Goal: Information Seeking & Learning: Check status

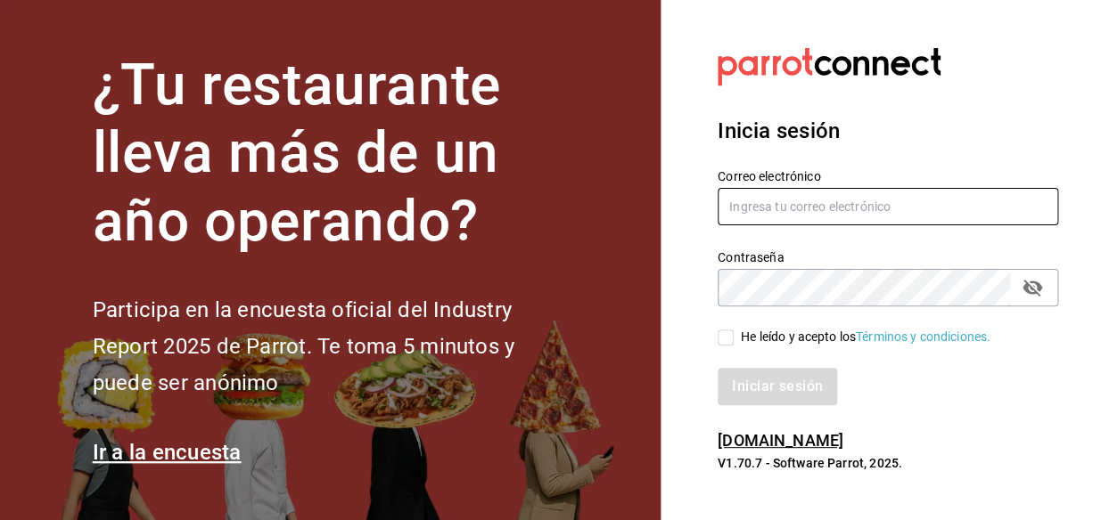
type input "animal.stregis@grupocosteno.com"
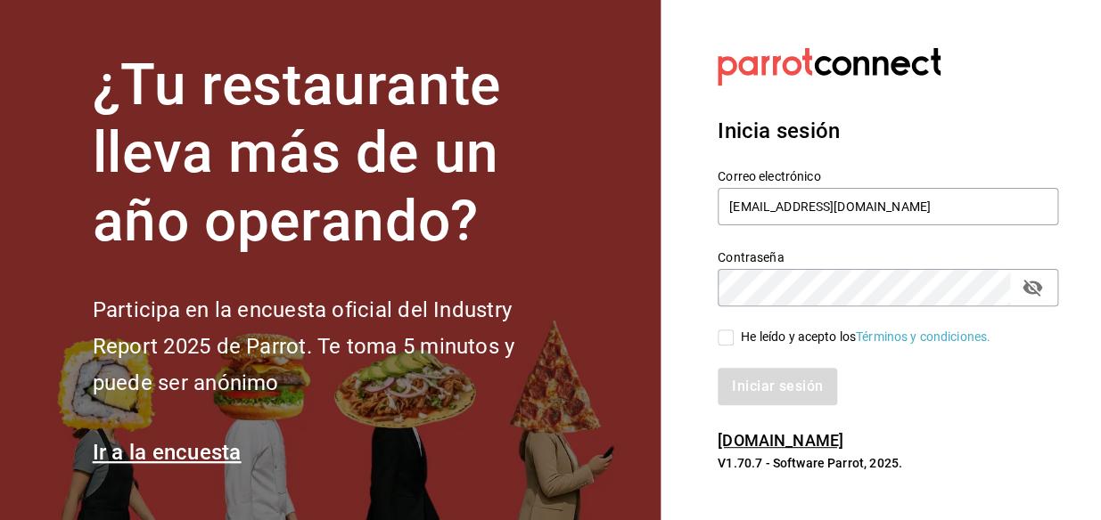
click at [723, 340] on input "He leído y acepto los Términos y condiciones." at bounding box center [725, 338] width 16 height 16
checkbox input "true"
click at [740, 381] on button "Iniciar sesión" at bounding box center [777, 386] width 121 height 37
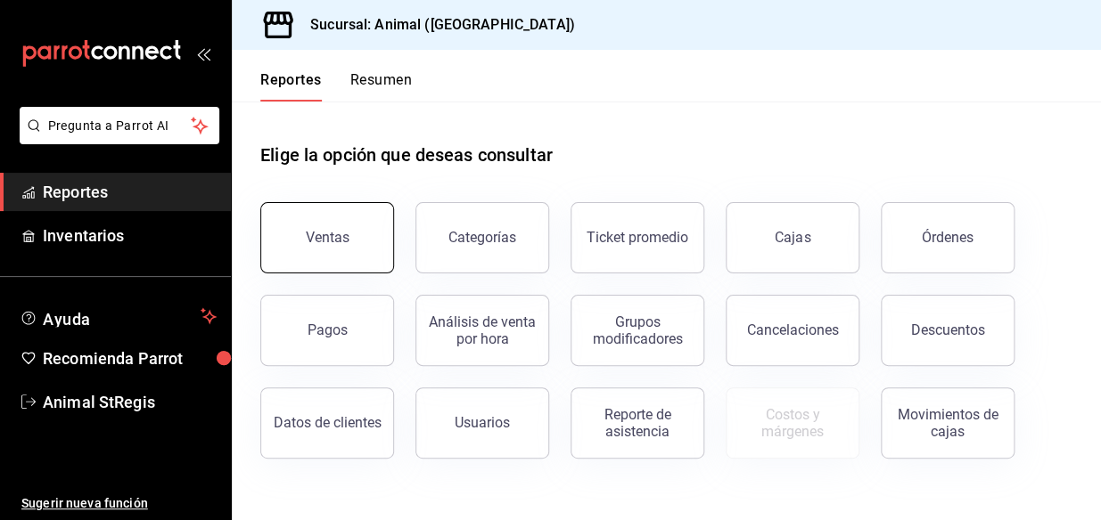
click at [348, 253] on button "Ventas" at bounding box center [327, 237] width 134 height 71
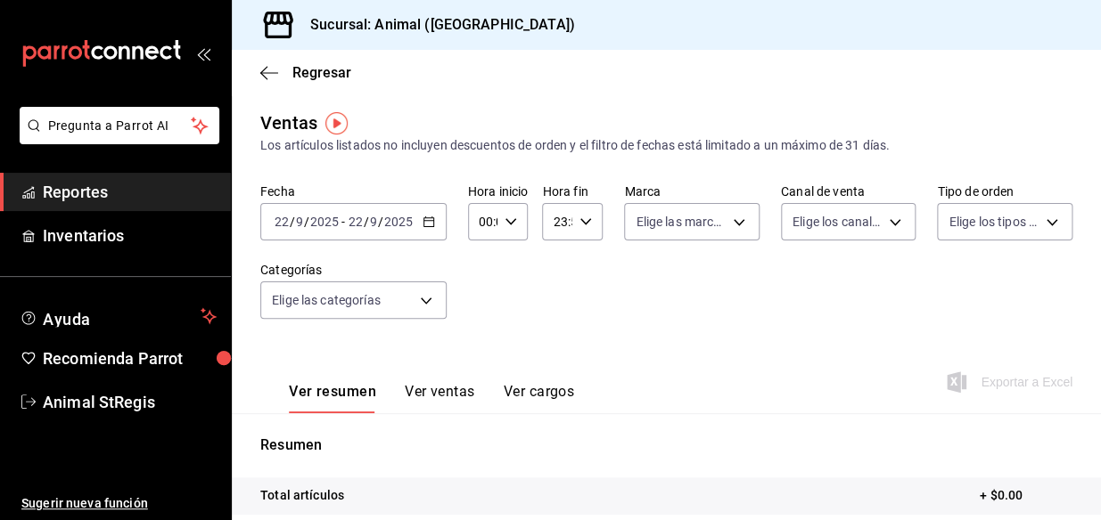
click at [423, 225] on icon "button" at bounding box center [428, 222] width 12 height 12
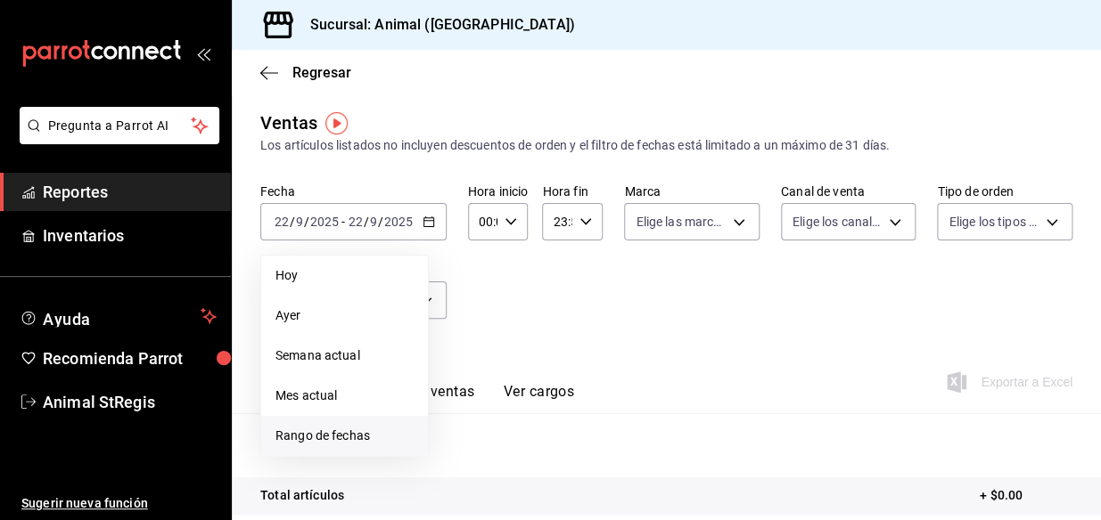
click at [309, 434] on span "Rango de fechas" at bounding box center [344, 436] width 138 height 19
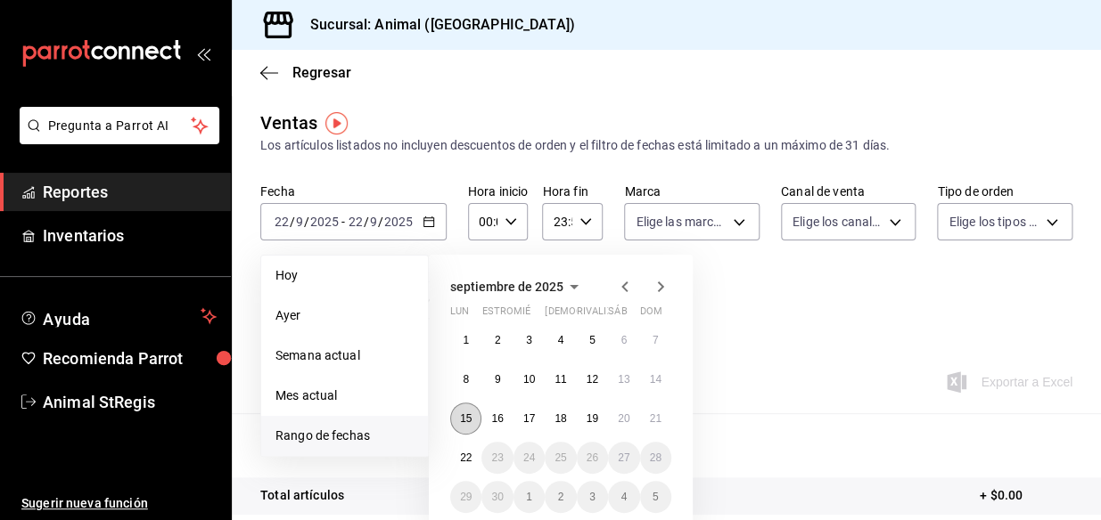
click at [466, 424] on abbr "15" at bounding box center [466, 419] width 12 height 12
click at [476, 456] on button "22" at bounding box center [465, 458] width 31 height 32
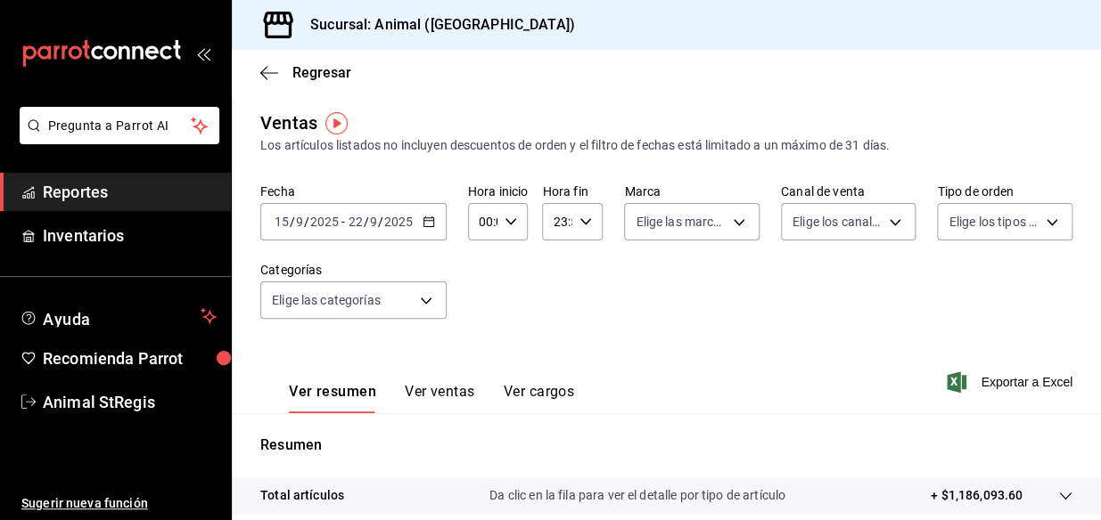
click at [520, 229] on div "00:00 Hora inicio" at bounding box center [498, 221] width 61 height 37
click at [481, 329] on button "05" at bounding box center [481, 320] width 23 height 36
type input "05:00"
click at [586, 220] on div at bounding box center [550, 260] width 1101 height 520
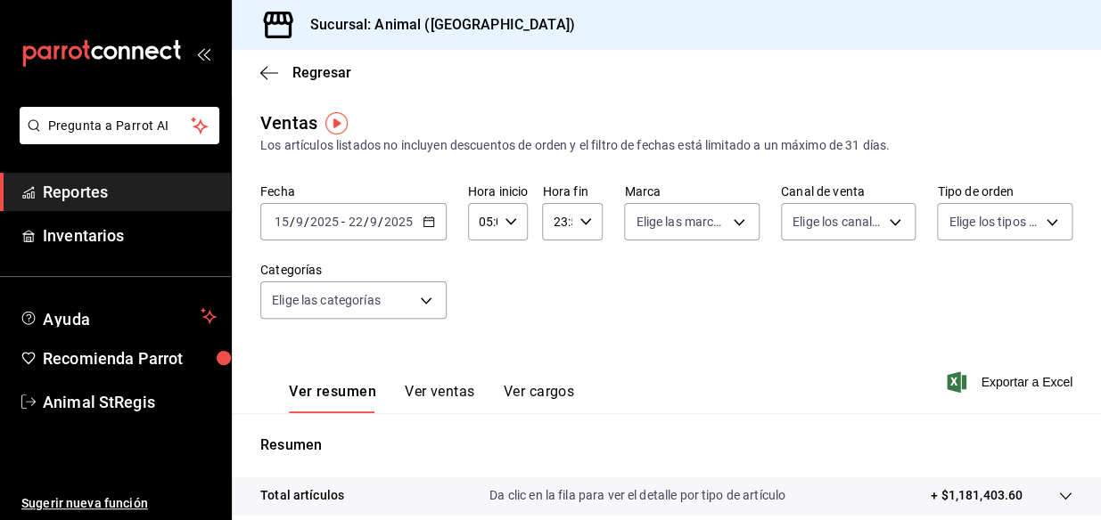
click at [583, 233] on div "23:59 Hora fin" at bounding box center [572, 221] width 61 height 37
click at [556, 275] on span "02" at bounding box center [556, 273] width 0 height 14
type input "02:59"
click at [702, 234] on div at bounding box center [550, 260] width 1101 height 520
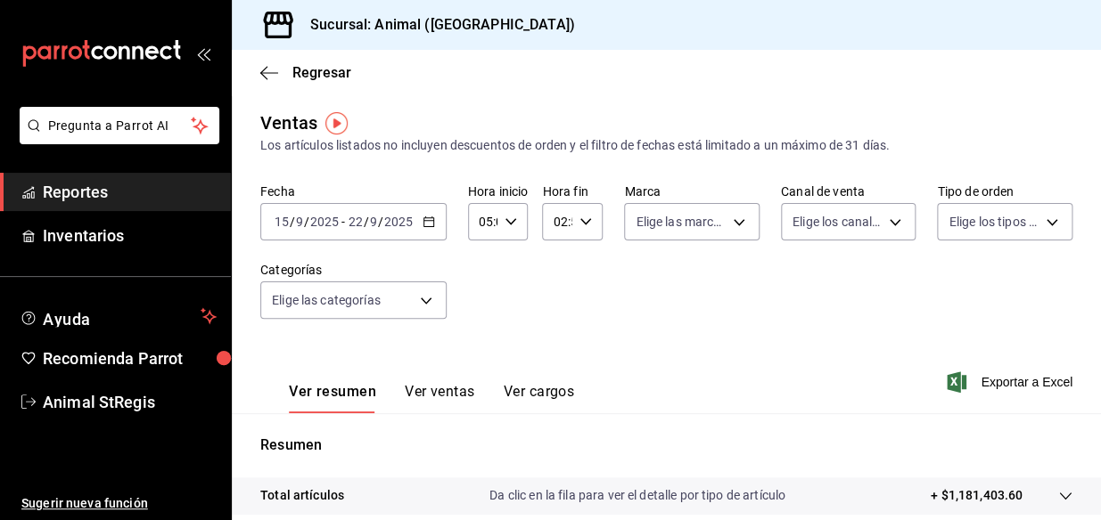
click at [702, 234] on body "Pregunta a Parrot AI Reportes Inventarios Ayuda Recomienda Parrot Animal StRegi…" at bounding box center [550, 260] width 1101 height 520
click at [697, 299] on span "Ver todas" at bounding box center [696, 291] width 54 height 19
type input "3f39fcdc-c8c4-4fff-883a-47b345d9391c"
checkbox input "true"
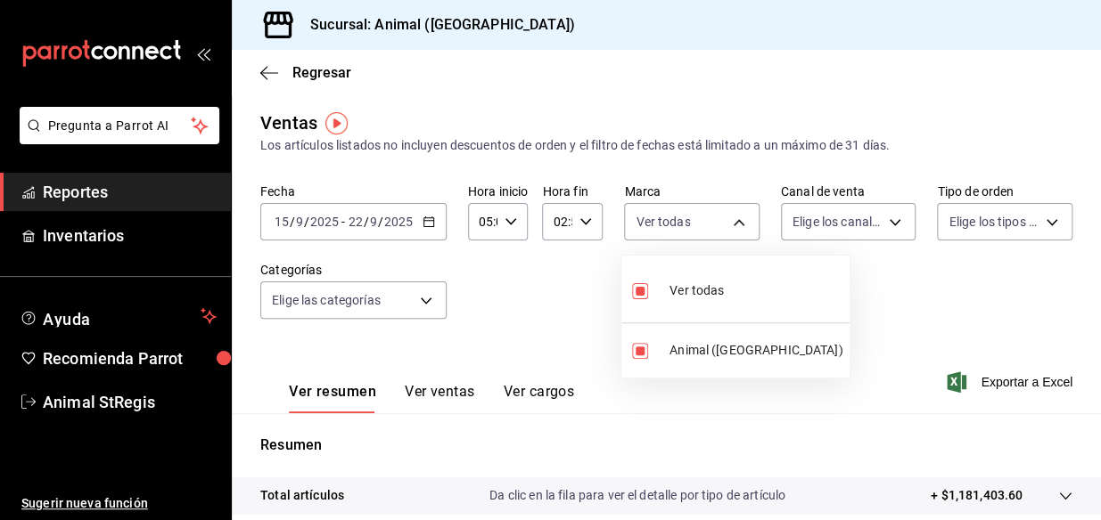
click at [840, 223] on div at bounding box center [550, 260] width 1101 height 520
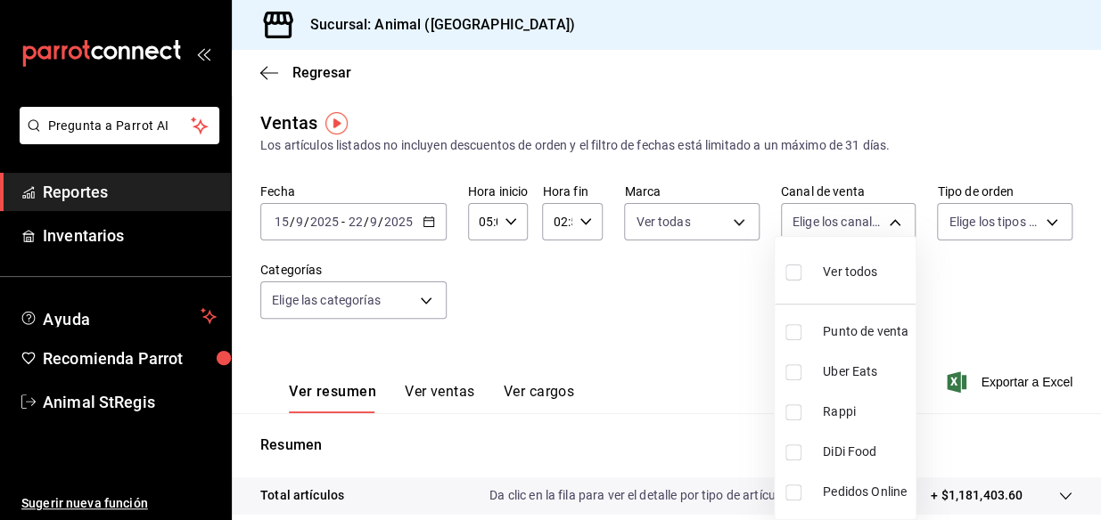
click at [840, 223] on body "Pregunta a Parrot AI Reportes Inventarios Ayuda Recomienda Parrot Animal StRegi…" at bounding box center [550, 260] width 1101 height 520
click at [862, 285] on div "Ver todos" at bounding box center [831, 270] width 92 height 38
type input "PARROT,UBER_EATS,RAPPI,DIDI_FOOD,ONLINE"
checkbox input "true"
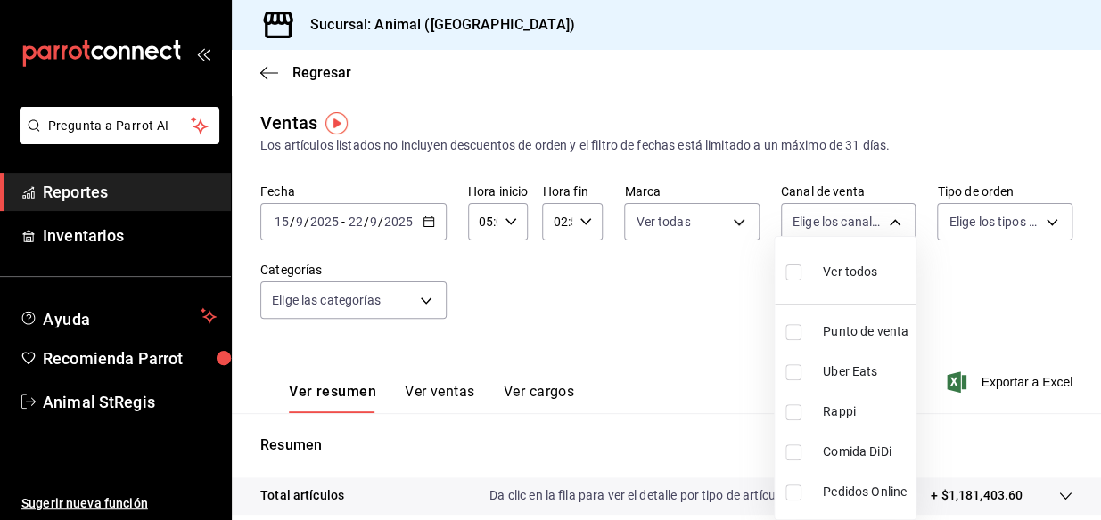
checkbox input "true"
click at [998, 234] on div at bounding box center [550, 260] width 1101 height 520
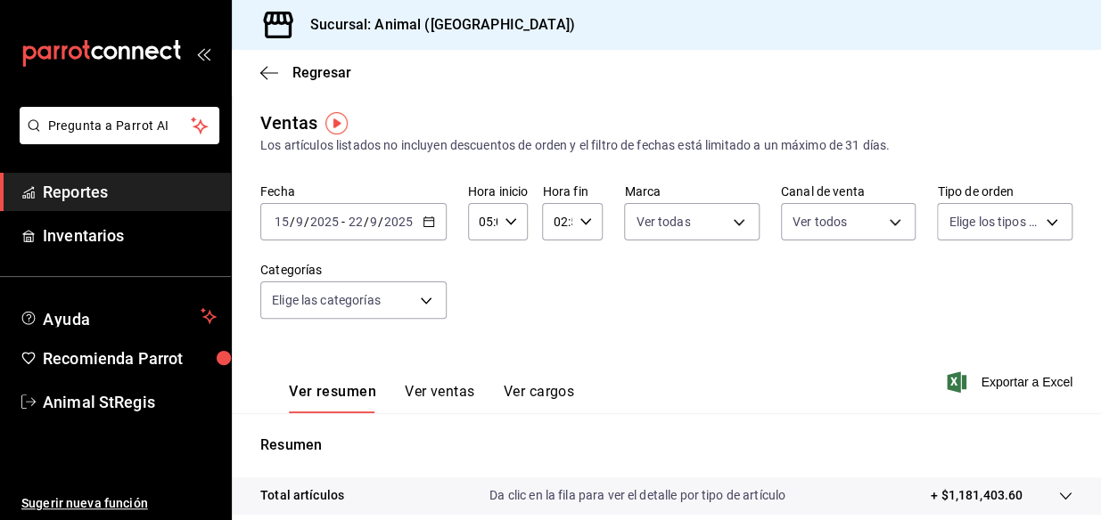
click at [998, 234] on div "Ver todos Punto de venta Uber Eats Rappi Comida DiDi Pedidos Online" at bounding box center [550, 260] width 1101 height 520
drag, startPoint x: 998, startPoint y: 234, endPoint x: 1035, endPoint y: 288, distance: 64.8
click at [1035, 288] on div "Fecha [DATE] [DATE] - [DATE] [DATE] Hora inicio 05:00 Hora inicio Hora fin 02:5…" at bounding box center [666, 262] width 812 height 157
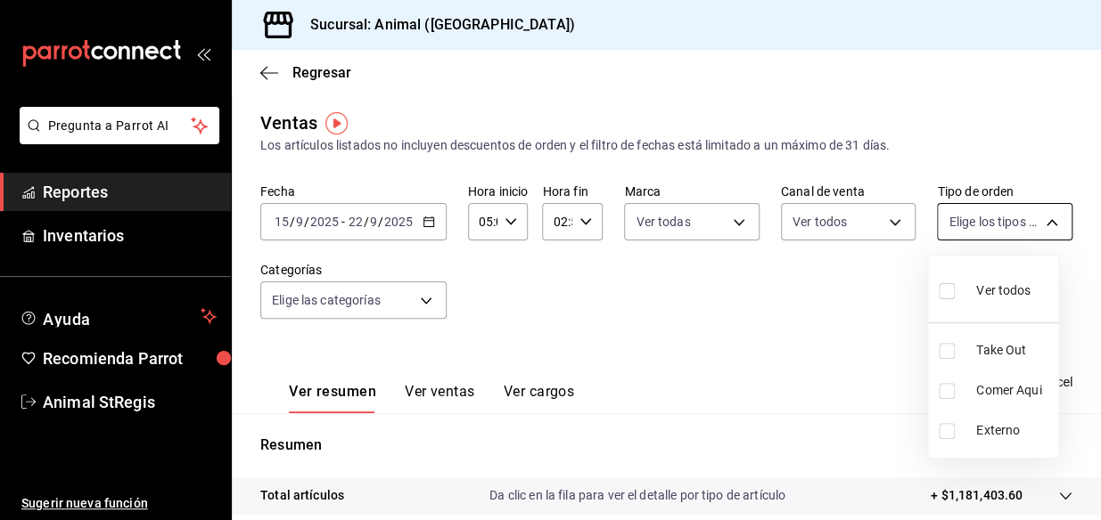
click at [1003, 230] on body "Pregunta a Parrot AI Reportes Inventarios Ayuda Recomienda Parrot Animal StRegi…" at bounding box center [550, 260] width 1101 height 520
click at [987, 282] on span "Ver todos" at bounding box center [1003, 291] width 54 height 19
type input "3f245141-8cb2-4099-bf0f-bc16ed99609a,be50bec9-a7ef-41cc-9154-7015b9ad380c,EXTER…"
checkbox input "true"
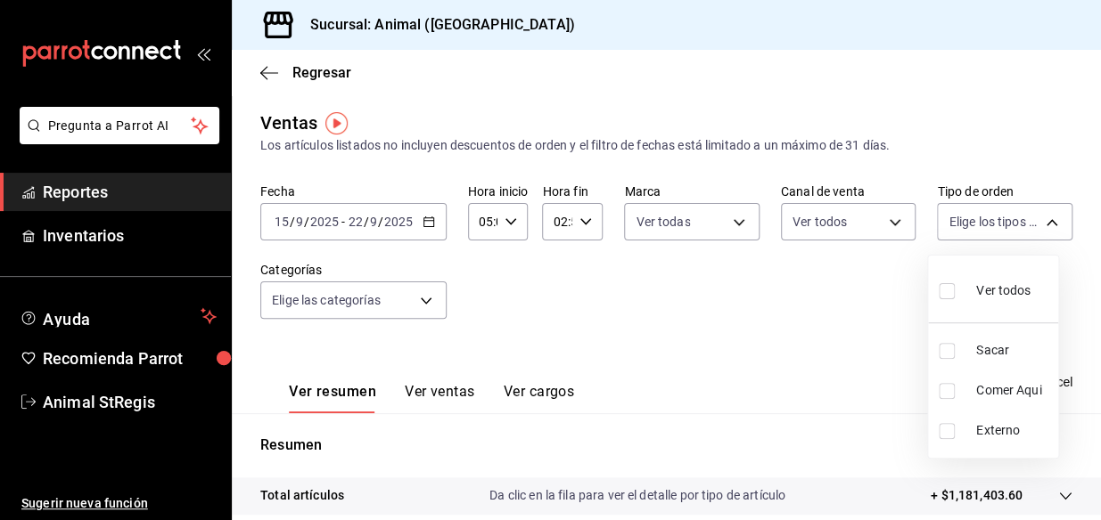
checkbox input "true"
click at [431, 300] on div at bounding box center [550, 260] width 1101 height 520
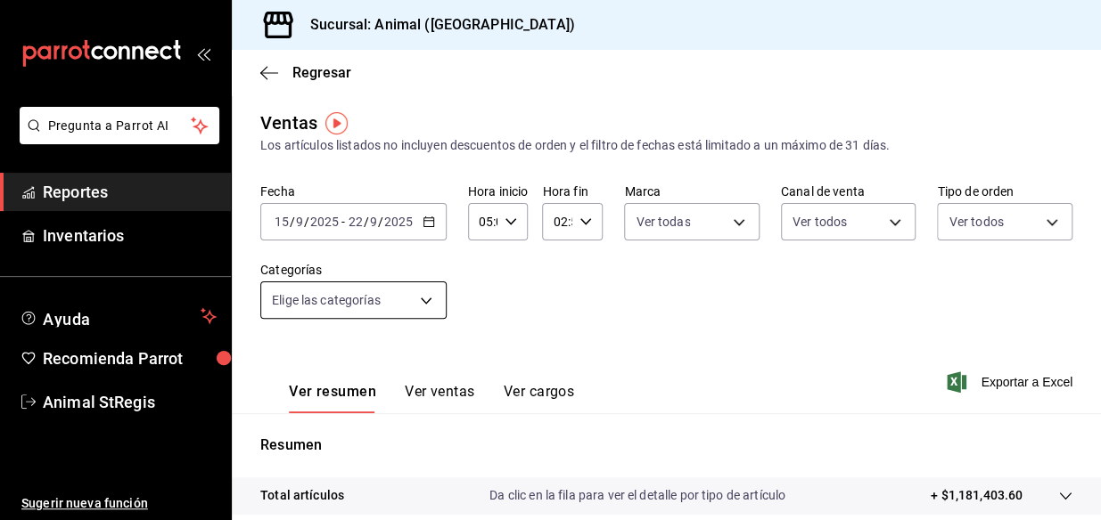
click at [425, 302] on body "Pregunta a Parrot AI Reportes Inventarios Ayuda Recomienda Parrot Animal StRegi…" at bounding box center [550, 260] width 1101 height 520
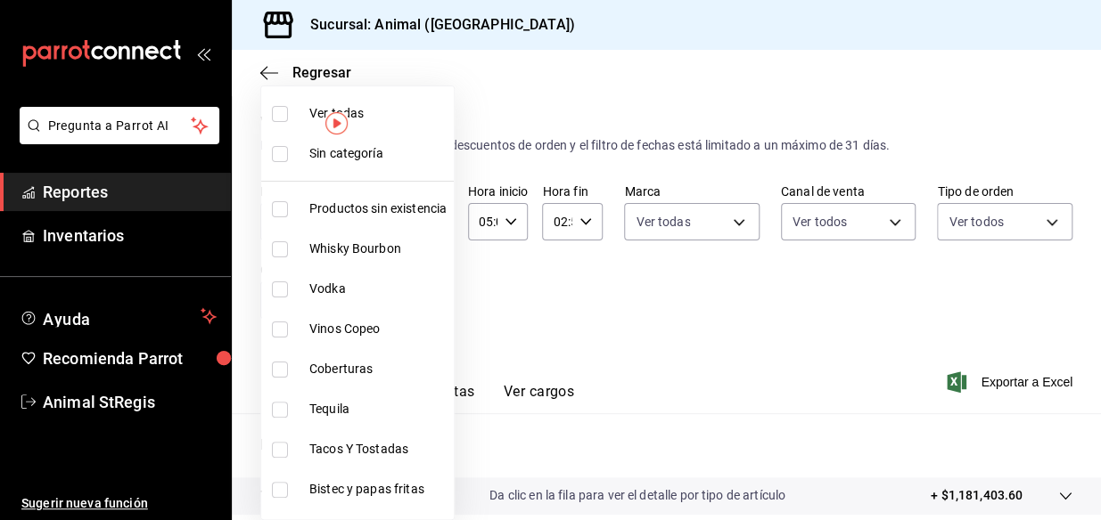
click at [403, 117] on span "Ver todas" at bounding box center [377, 113] width 137 height 19
type input "ab590da7-d0c4-47a8-ac4f-44aecaaca930,928f1d8c-49b4-4cad-a5c8-35f7885dcb7c,2440b…"
checkbox input "true"
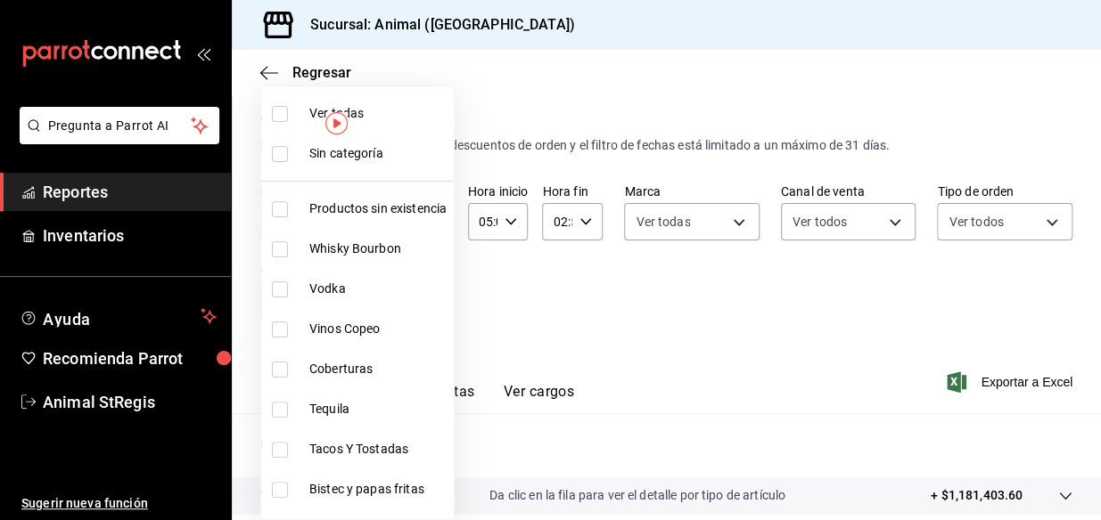
checkbox input "true"
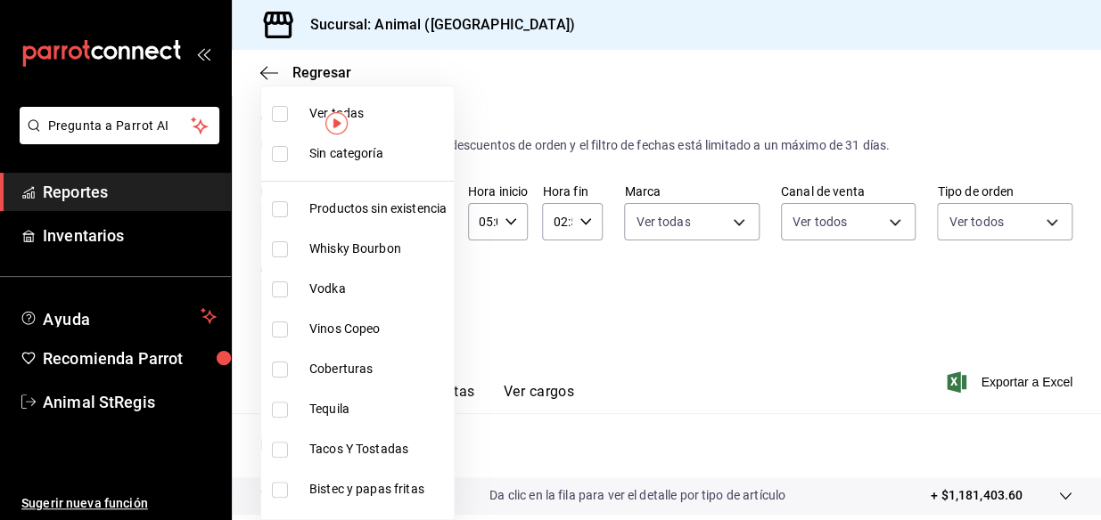
checkbox input "true"
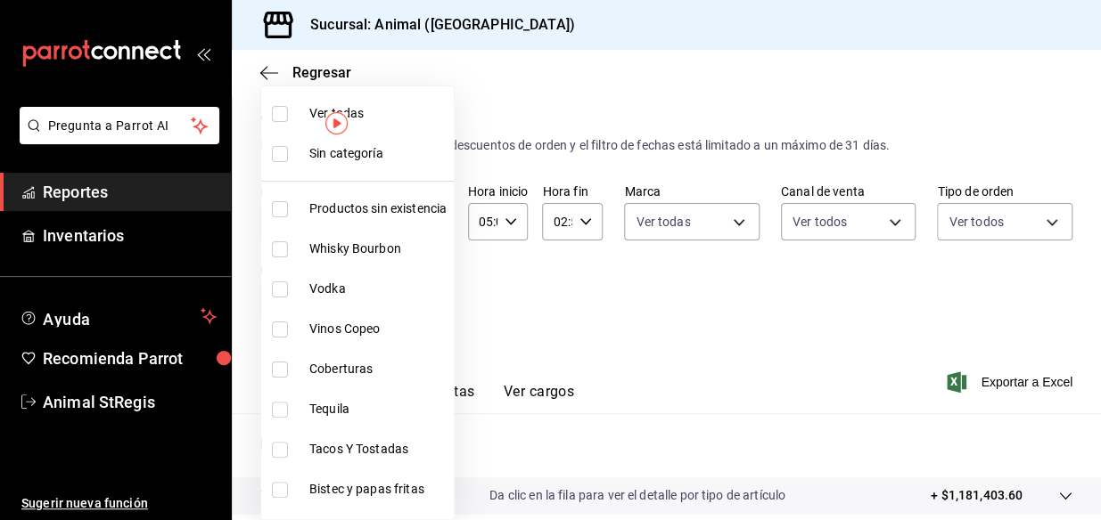
checkbox input "true"
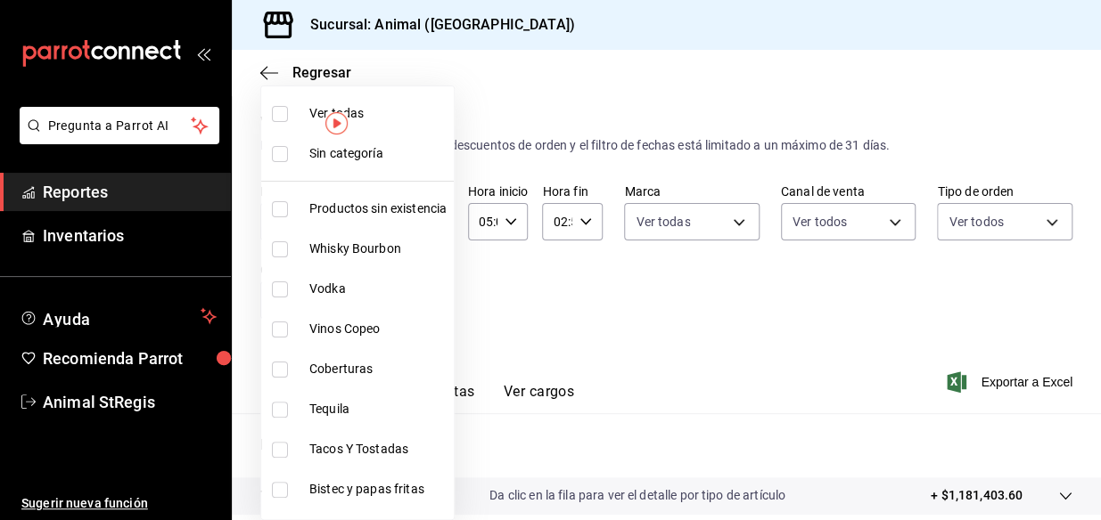
checkbox input "true"
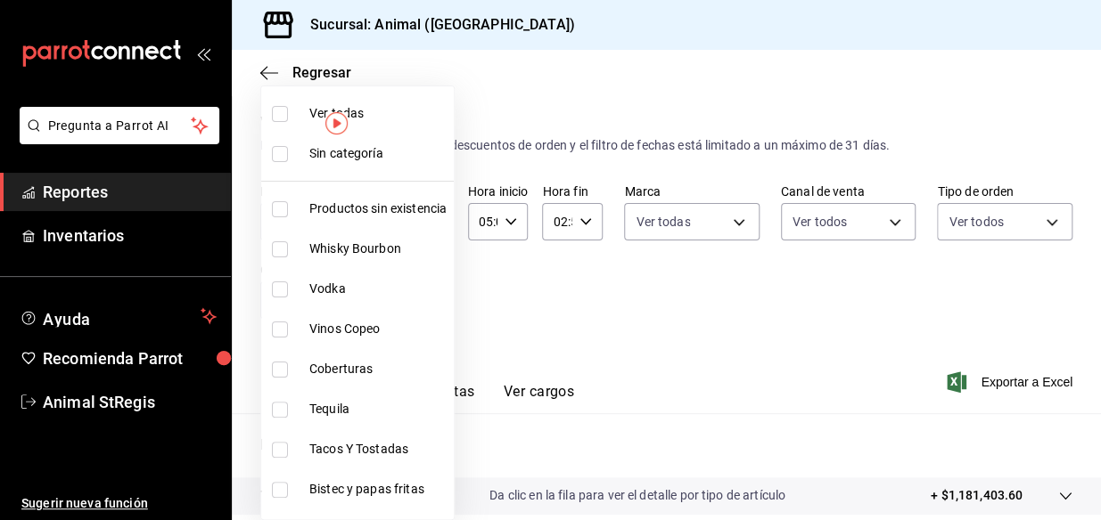
checkbox input "true"
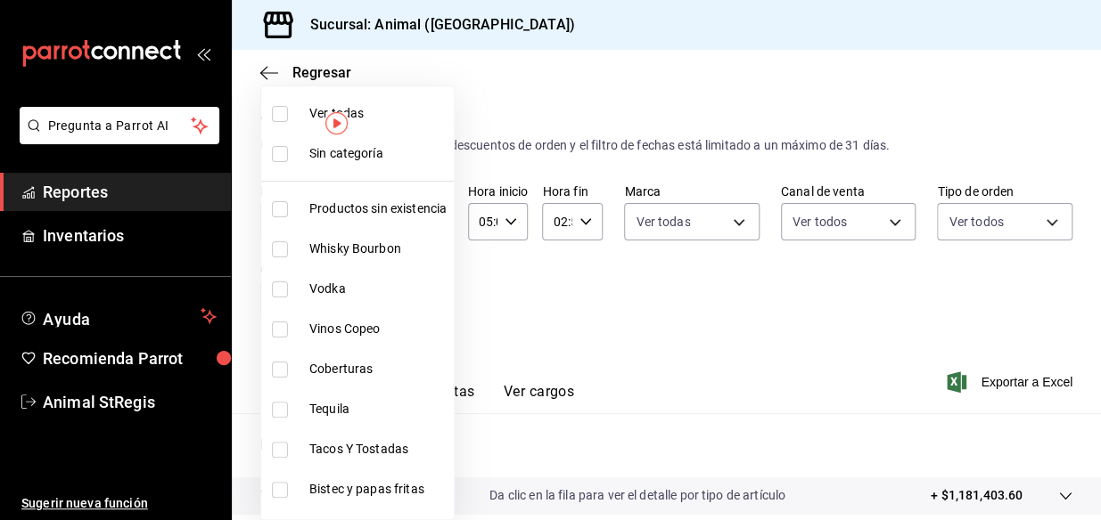
checkbox input "true"
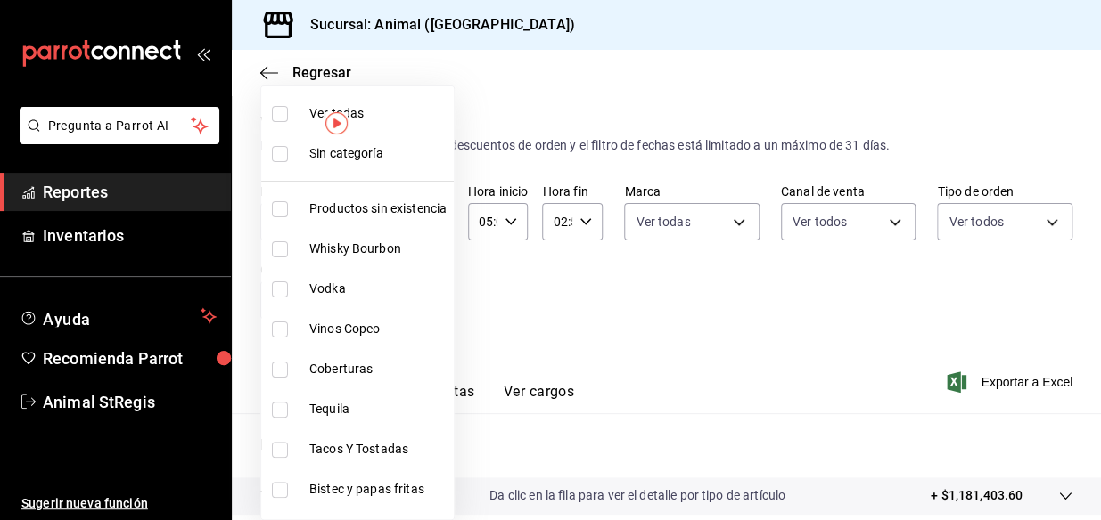
checkbox input "true"
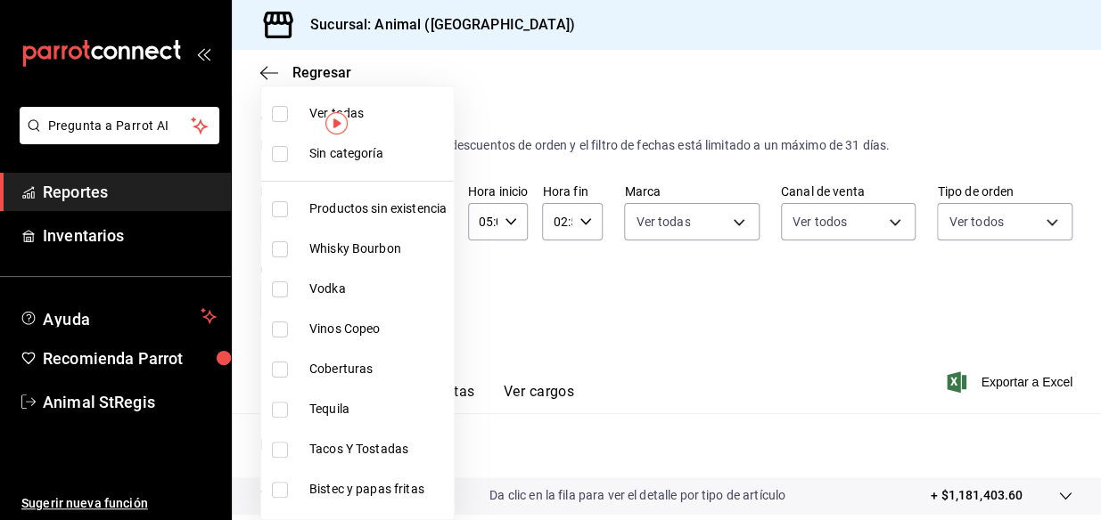
checkbox input "true"
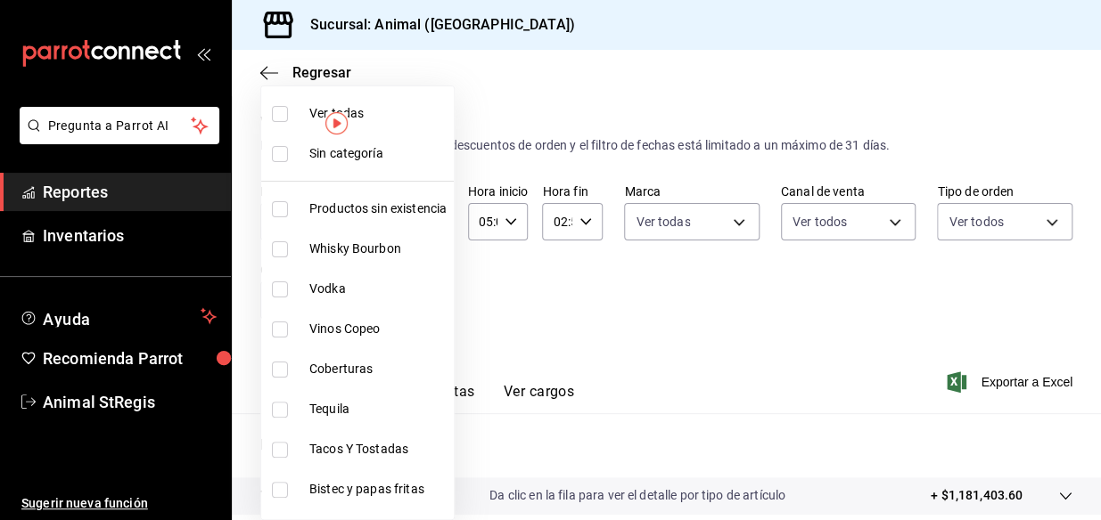
checkbox input "true"
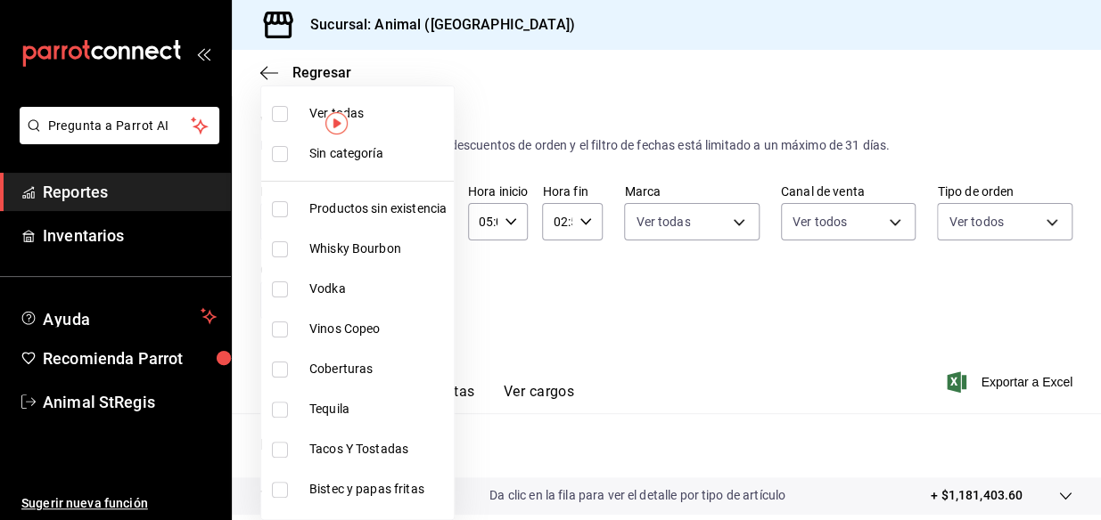
checkbox input "true"
click at [728, 314] on div at bounding box center [550, 260] width 1101 height 520
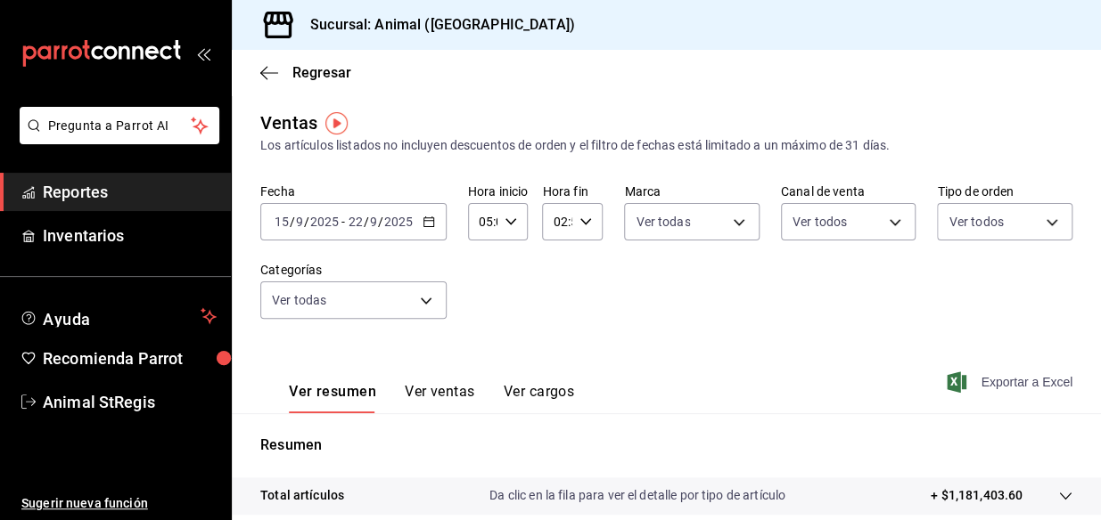
click at [1019, 376] on font "Exportar a Excel" at bounding box center [1026, 382] width 92 height 14
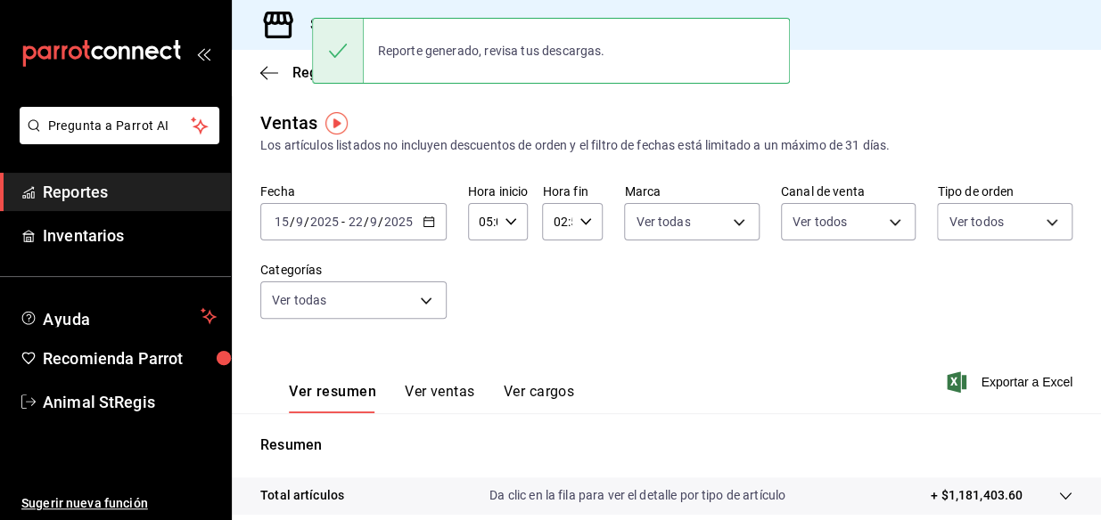
click at [573, 316] on div "Fecha [DATE] [DATE] - [DATE] [DATE] Hora inicio 05:00 Hora inicio Hora fin 02:5…" at bounding box center [666, 262] width 812 height 157
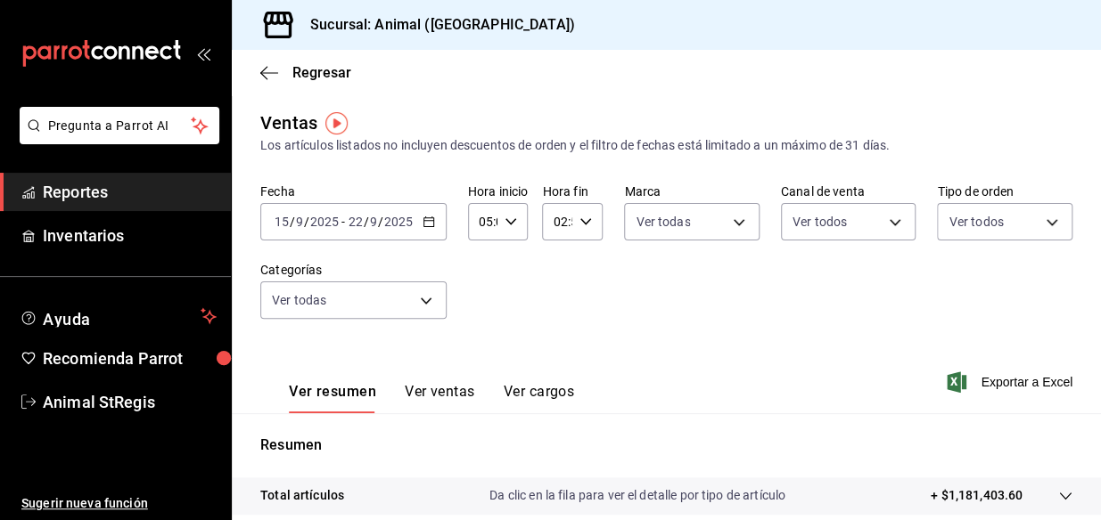
click at [423, 220] on \(Stroke\) "button" at bounding box center [428, 220] width 10 height 1
click at [749, 384] on div "Ver resumen Ver ventas Ver cargos Exportar a Excel" at bounding box center [666, 376] width 869 height 73
click at [437, 224] on div "[DATE] [DATE] - [DATE] [DATE]" at bounding box center [353, 221] width 186 height 37
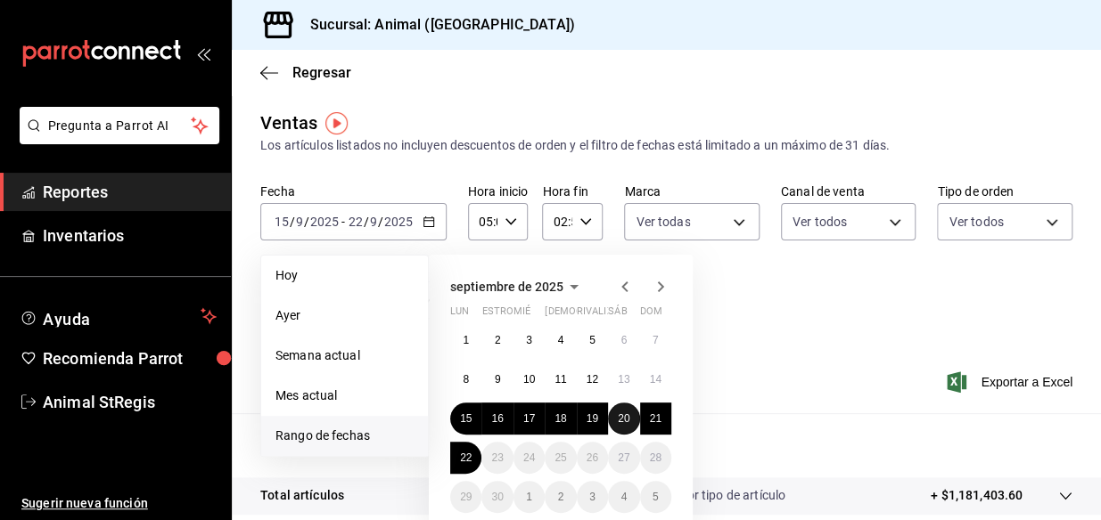
click at [619, 427] on button "20" at bounding box center [623, 419] width 31 height 32
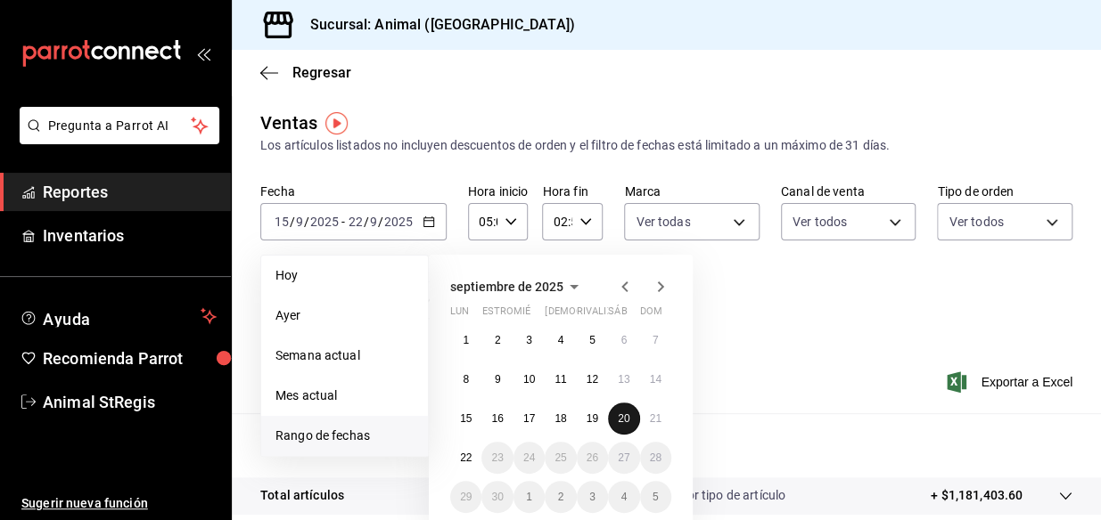
click at [619, 427] on button "20" at bounding box center [623, 419] width 31 height 32
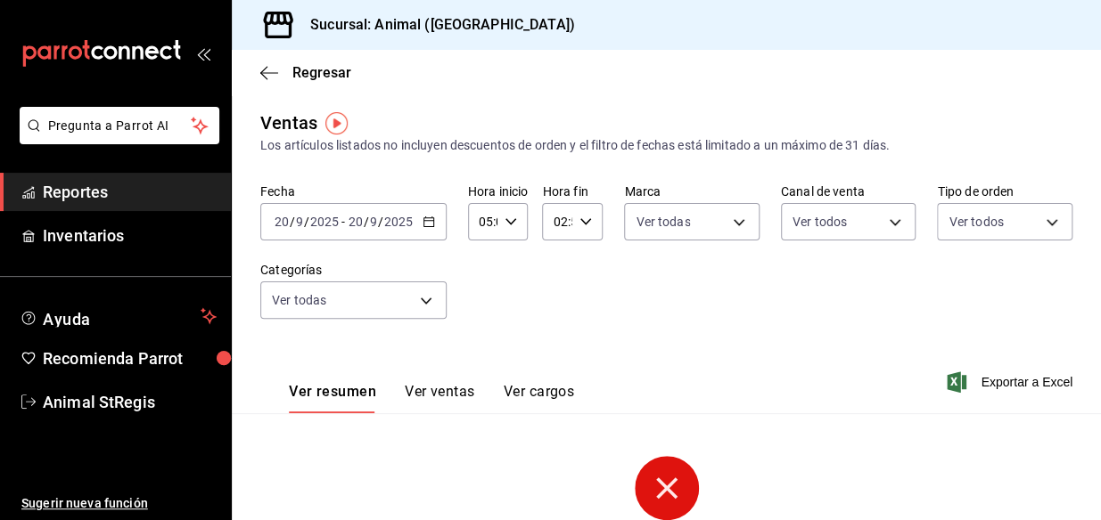
click at [571, 234] on div "02:59 Hora fin" at bounding box center [572, 221] width 61 height 37
click at [561, 358] on button "23" at bounding box center [555, 367] width 21 height 36
type input "23:59"
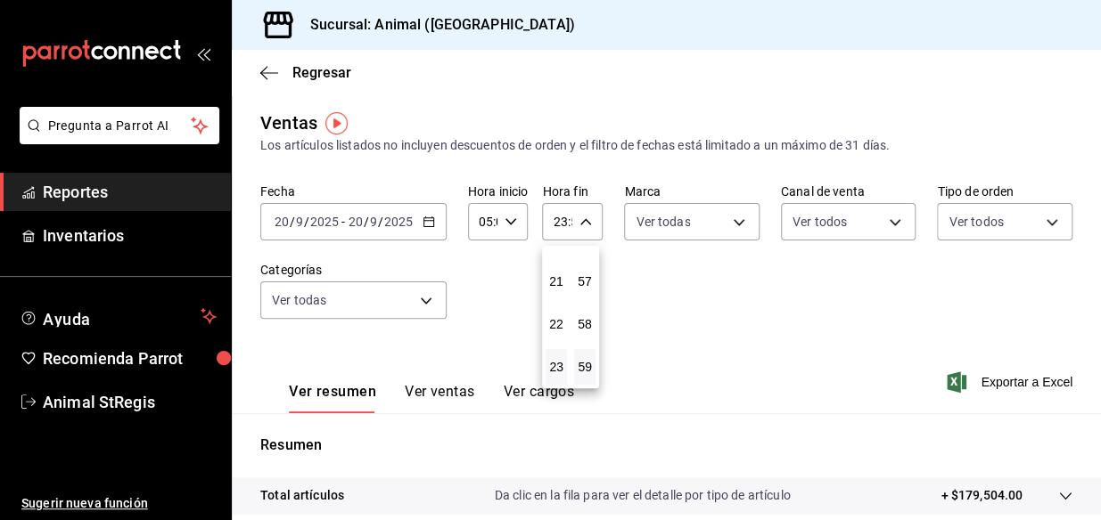
click at [801, 292] on div at bounding box center [550, 260] width 1101 height 520
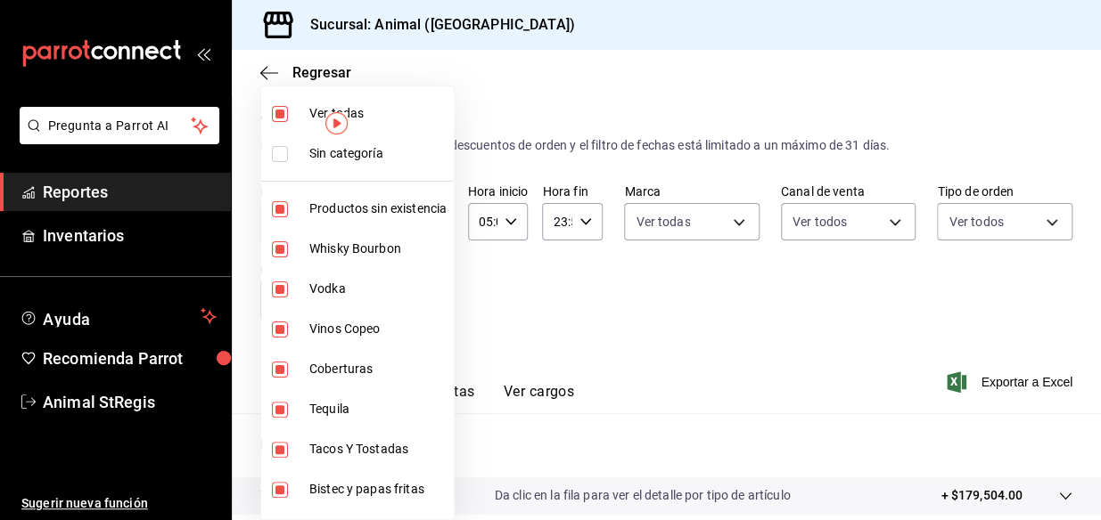
click at [413, 302] on body "Pregunta a Parrot AI Reportes Inventarios Ayuda Recomienda Parrot Animal StRegi…" at bounding box center [550, 260] width 1101 height 520
click at [274, 109] on input "checkbox" at bounding box center [280, 114] width 16 height 16
checkbox input "false"
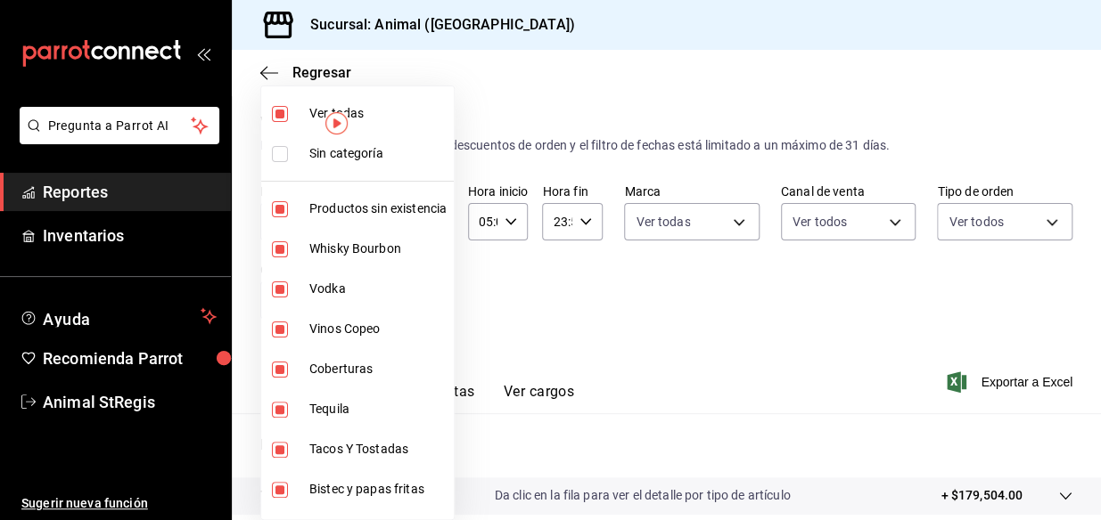
checkbox input "false"
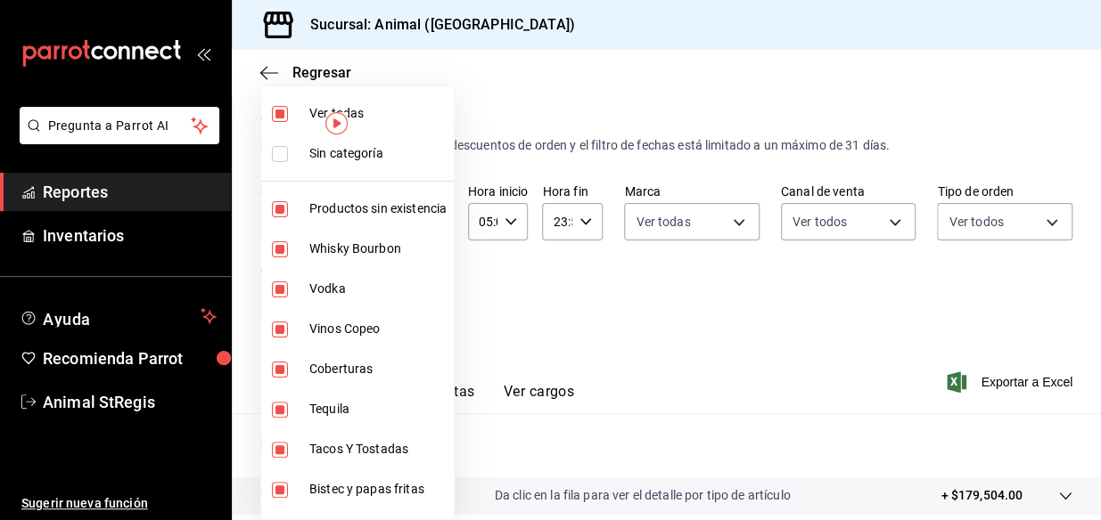
checkbox input "false"
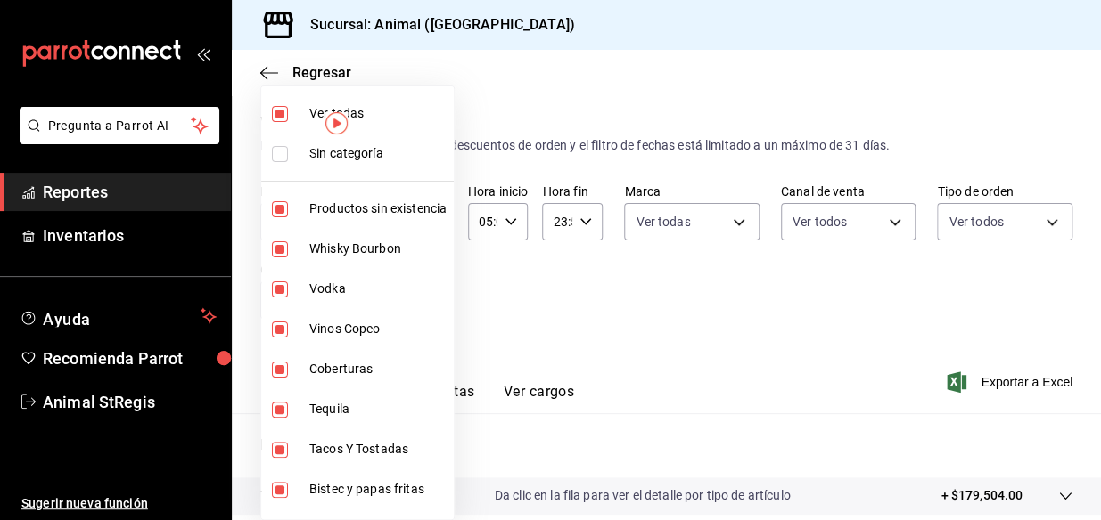
checkbox input "false"
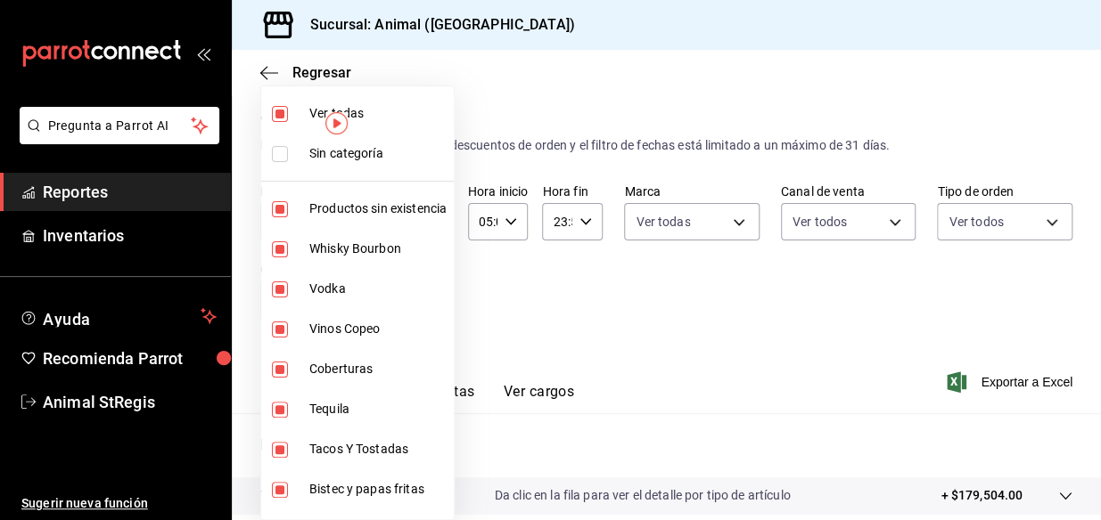
checkbox input "false"
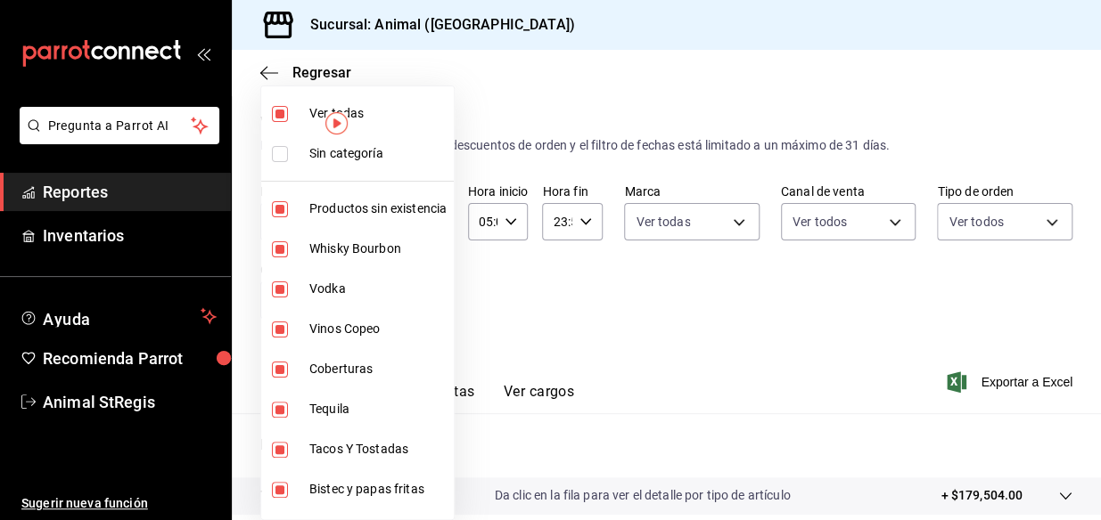
checkbox input "false"
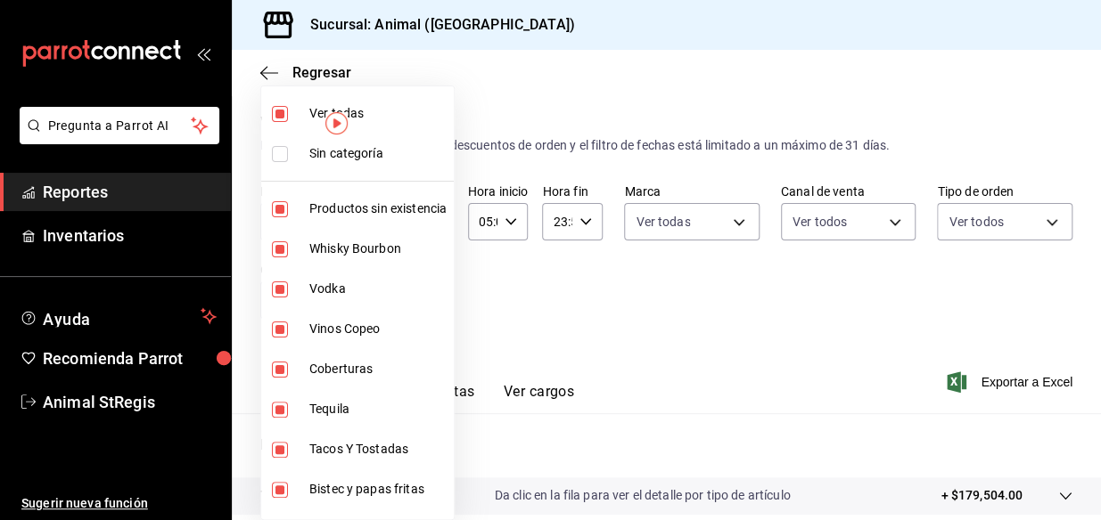
checkbox input "false"
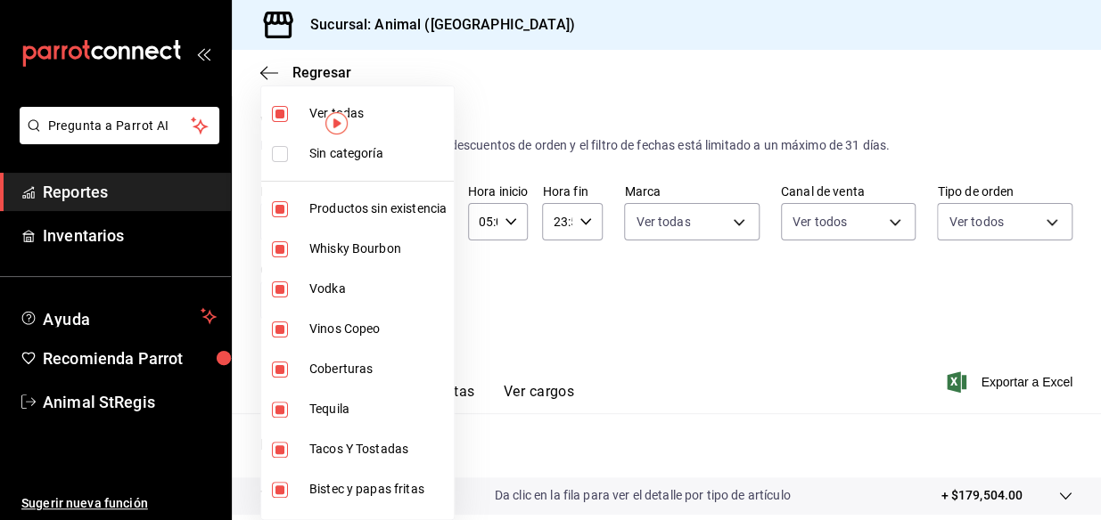
checkbox input "false"
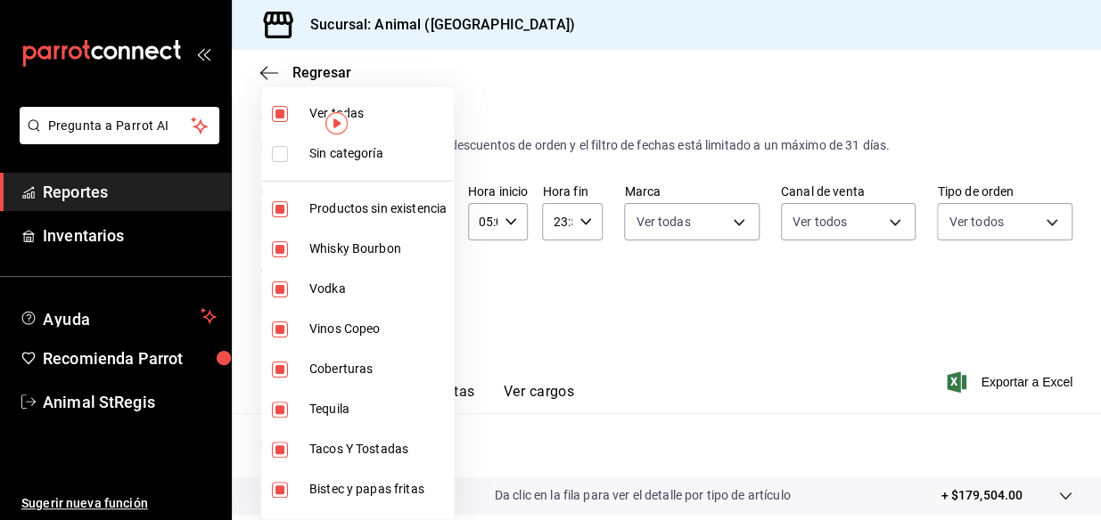
checkbox input "false"
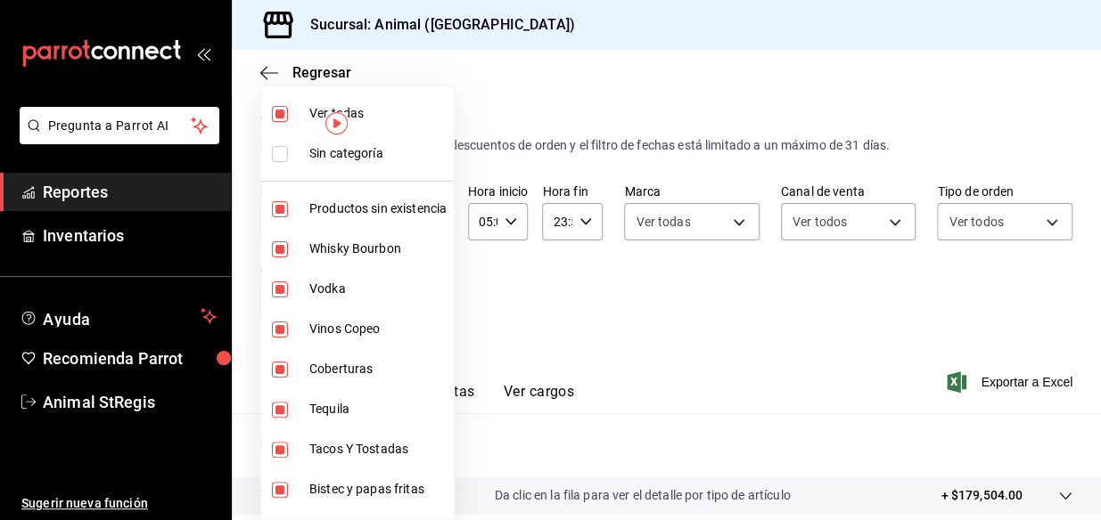
checkbox input "false"
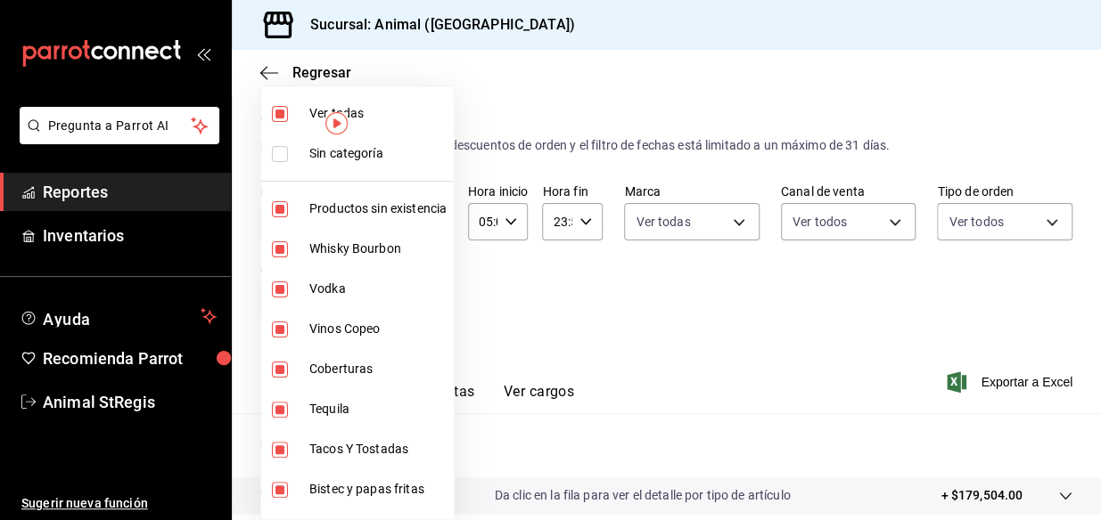
checkbox input "false"
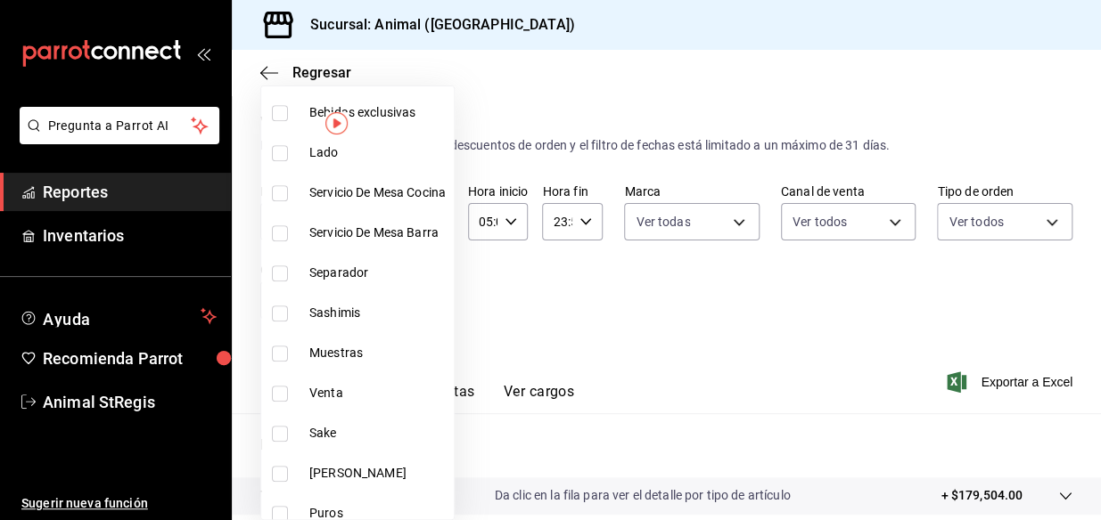
scroll to position [486, 0]
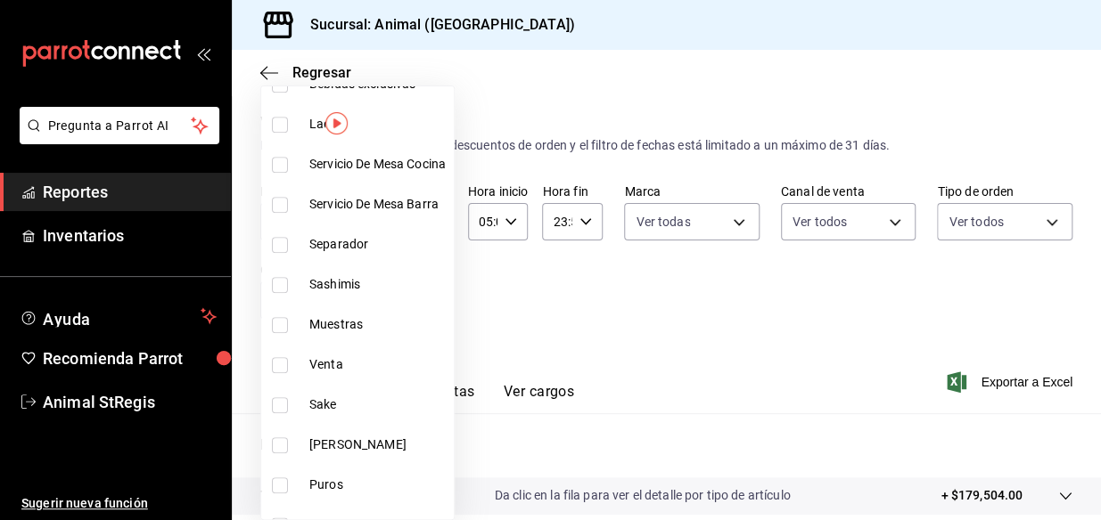
click at [389, 406] on span "Sake" at bounding box center [377, 405] width 137 height 19
type input "c5f3d70f-6f18-41cc-a078-ae0d5f453f82"
checkbox input "true"
click at [671, 325] on div at bounding box center [550, 260] width 1101 height 520
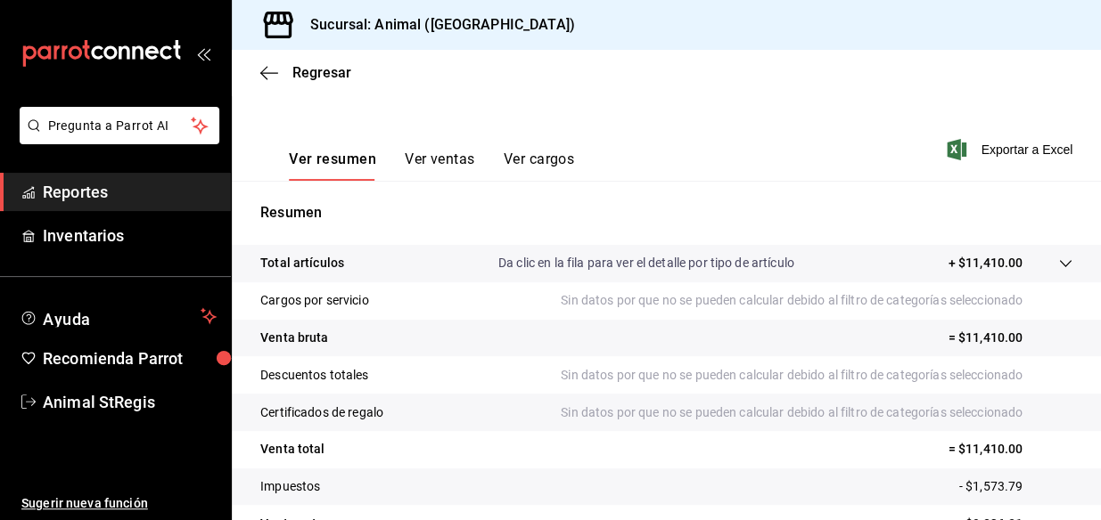
scroll to position [242, 0]
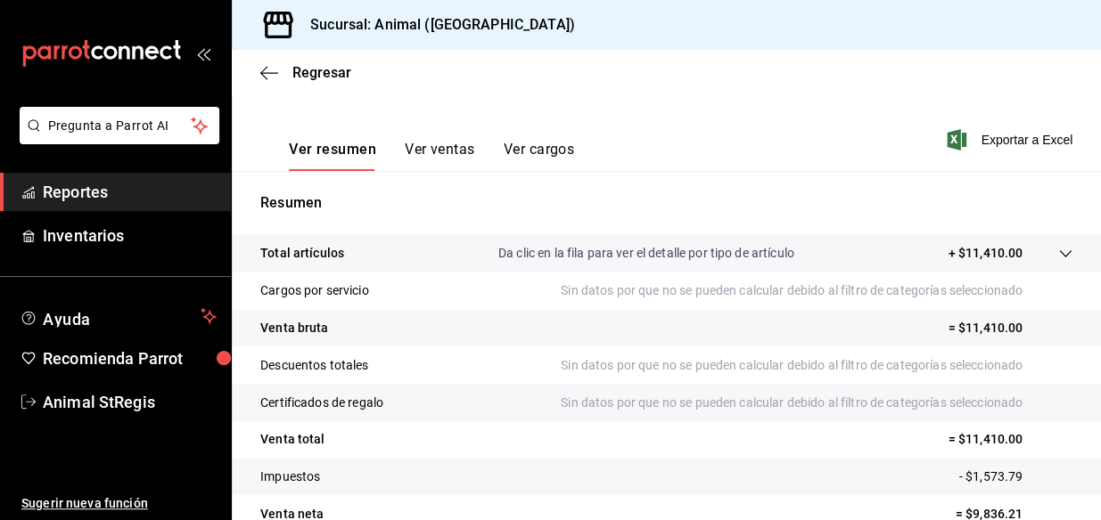
click at [440, 160] on button "Ver ventas" at bounding box center [440, 156] width 70 height 30
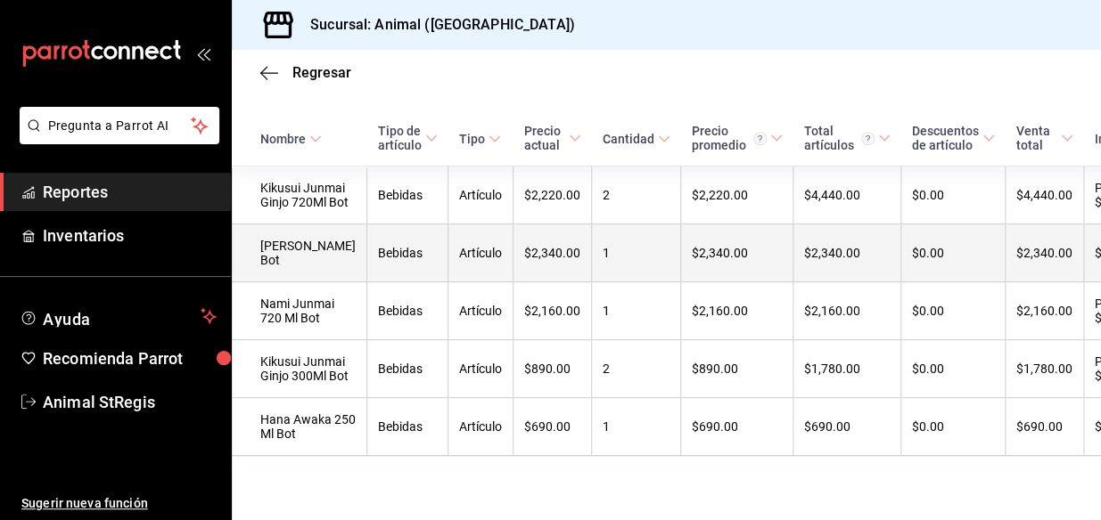
scroll to position [405, 0]
